Goal: Check status

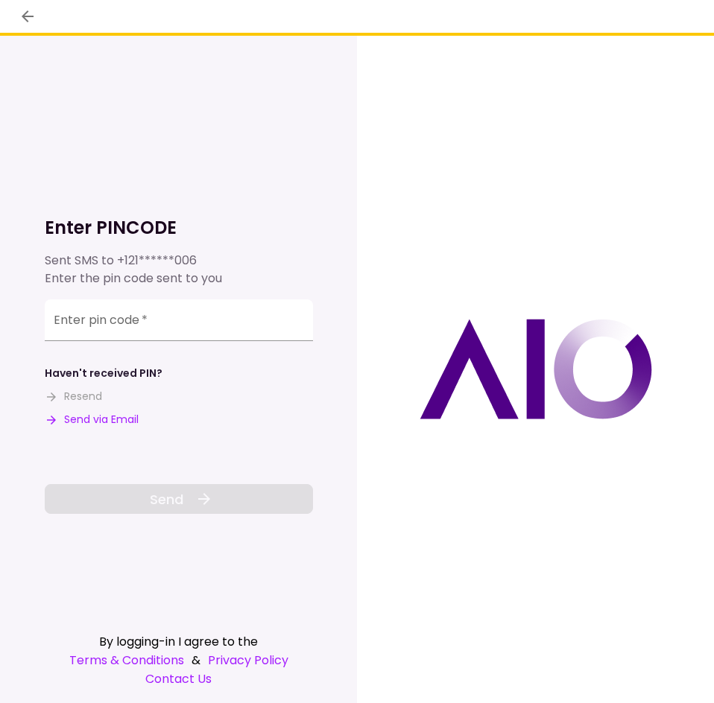
click at [116, 421] on button "Send via Email" at bounding box center [92, 420] width 94 height 16
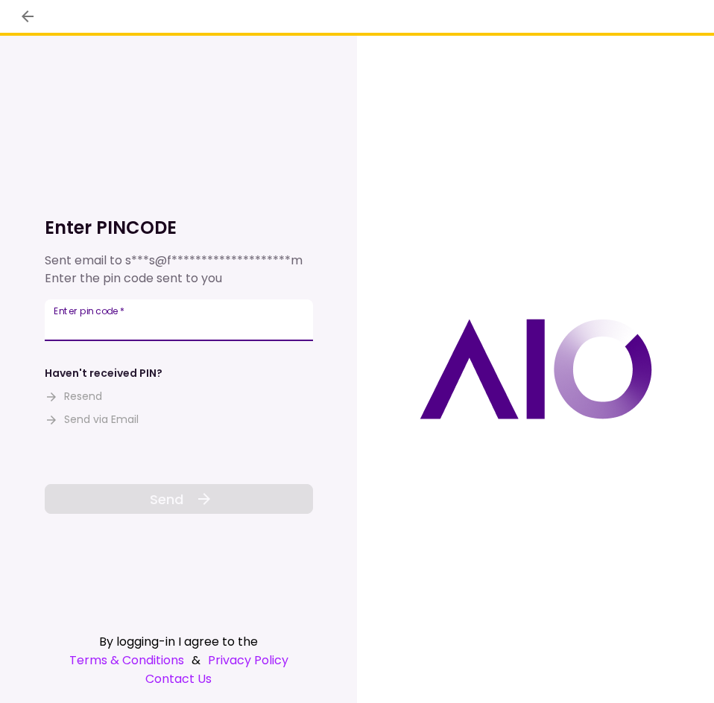
click at [192, 326] on input "Enter pin code   *" at bounding box center [179, 320] width 268 height 42
paste input "******"
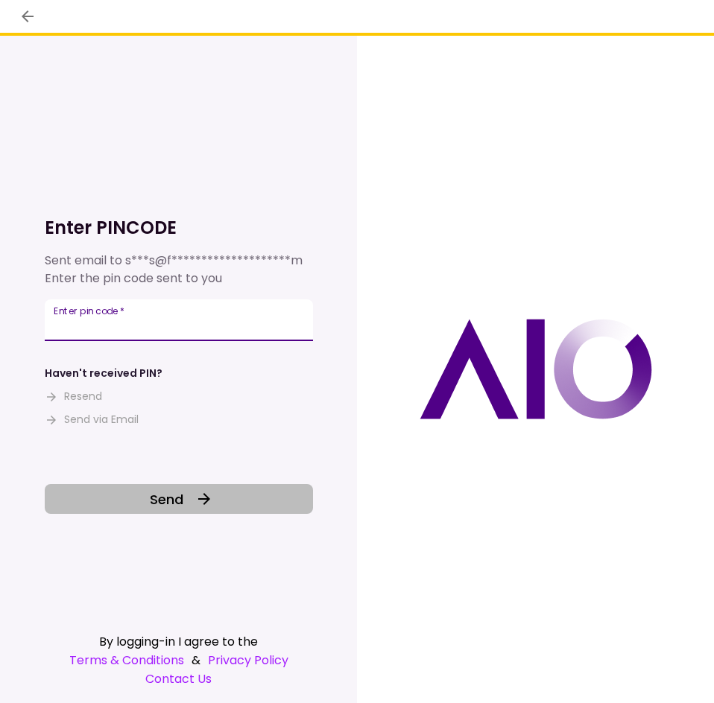
type input "******"
click at [231, 490] on button "Send" at bounding box center [179, 499] width 268 height 30
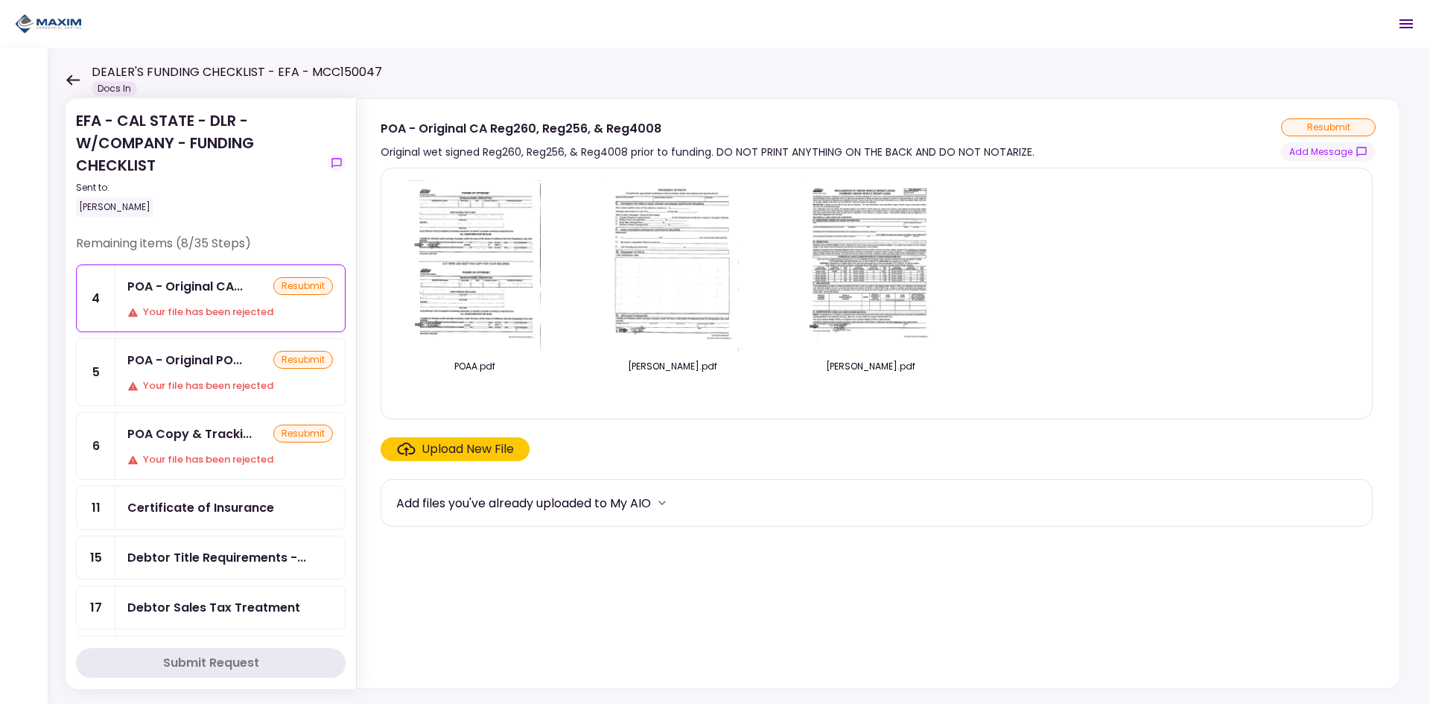
click at [468, 602] on section "POAA.pdf [PERSON_NAME].pdf [PERSON_NAME].pdf Upload New File Add files you've a…" at bounding box center [878, 425] width 995 height 515
click at [713, 155] on button "Add Message" at bounding box center [1328, 151] width 95 height 19
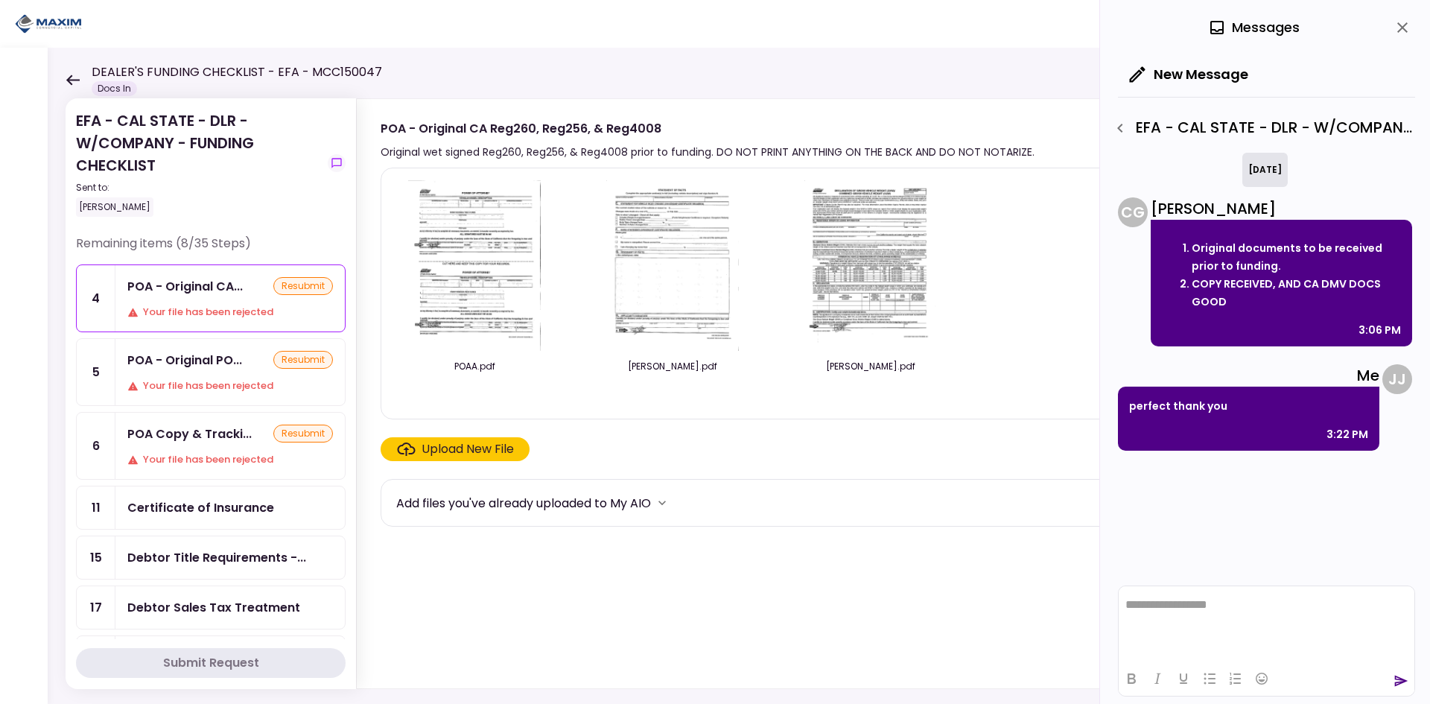
click at [713, 360] on div "POAA.pdf [PERSON_NAME].pdf [PERSON_NAME].pdf" at bounding box center [876, 293] width 961 height 226
click at [222, 456] on div "Your file has been rejected" at bounding box center [230, 459] width 206 height 15
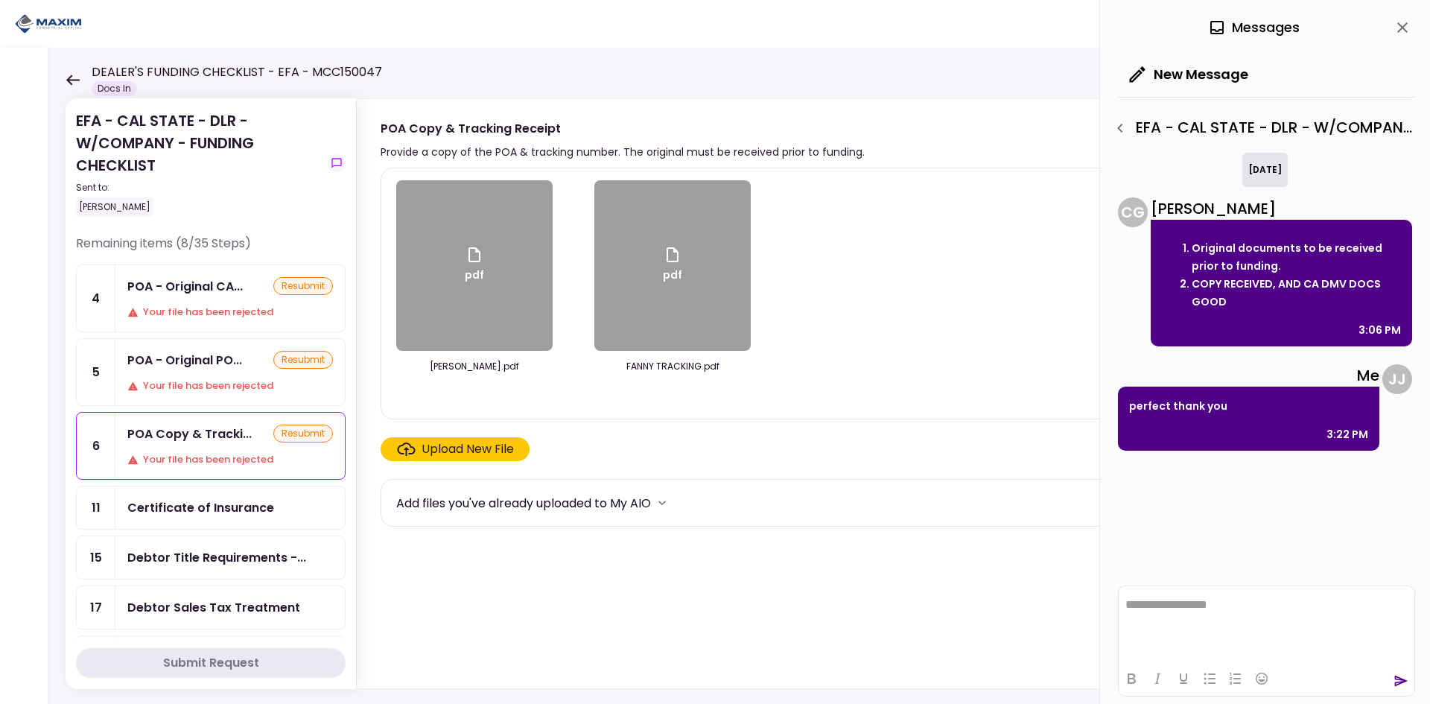
click at [694, 626] on section "pdf [PERSON_NAME].pdf pdf FANNY TRACKING.pdf Upload New File Add files you've a…" at bounding box center [878, 425] width 995 height 515
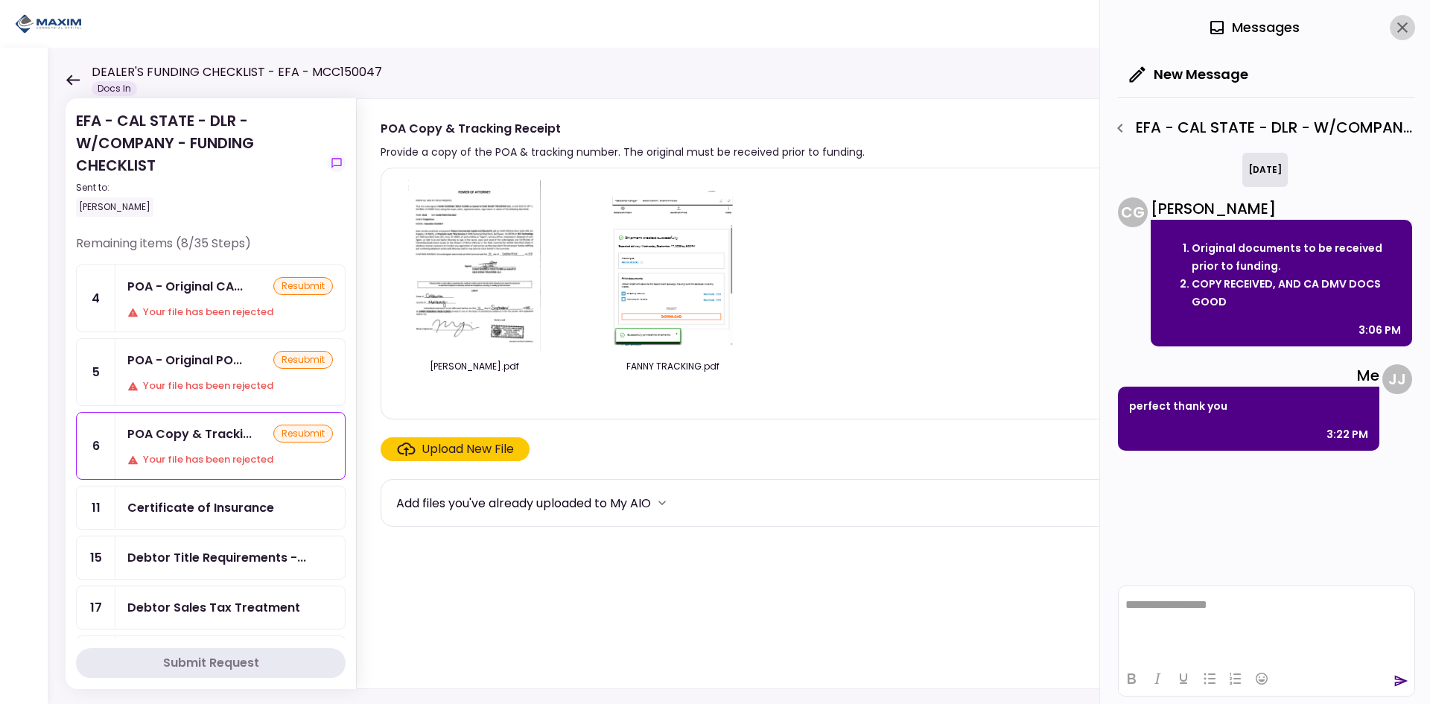
click at [713, 28] on icon "close" at bounding box center [1403, 28] width 18 height 18
